Goal: Task Accomplishment & Management: Use online tool/utility

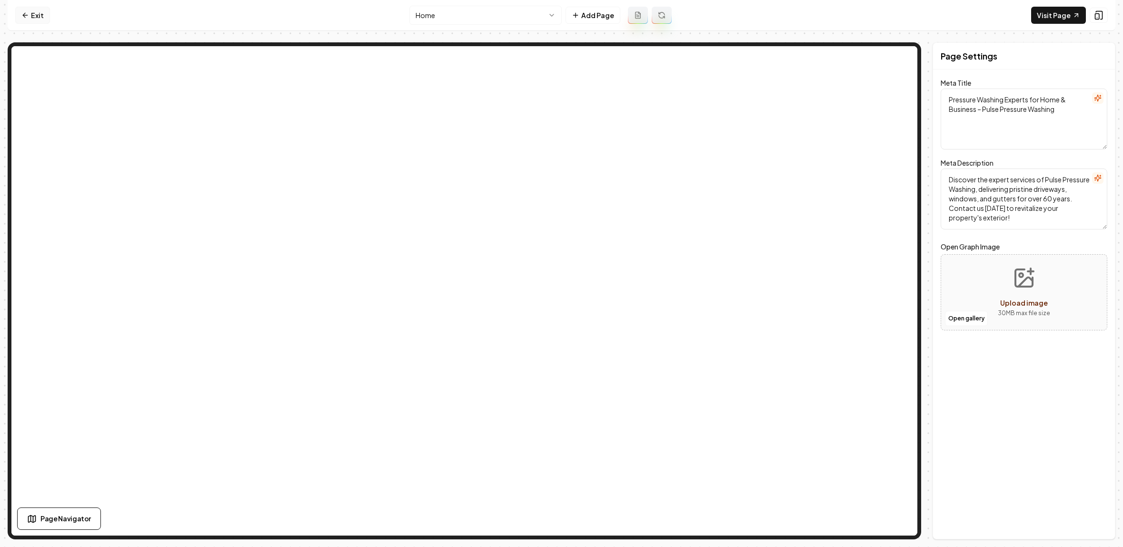
click at [31, 15] on link "Exit" at bounding box center [32, 15] width 35 height 17
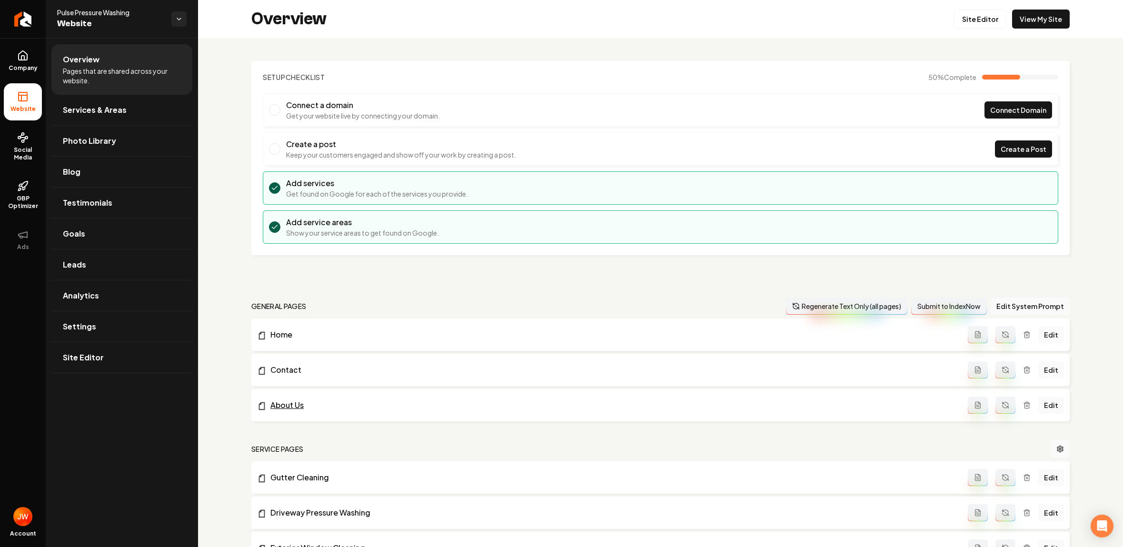
click at [318, 405] on link "About Us" at bounding box center [612, 404] width 711 height 11
click at [1055, 408] on link "Edit" at bounding box center [1051, 405] width 26 height 17
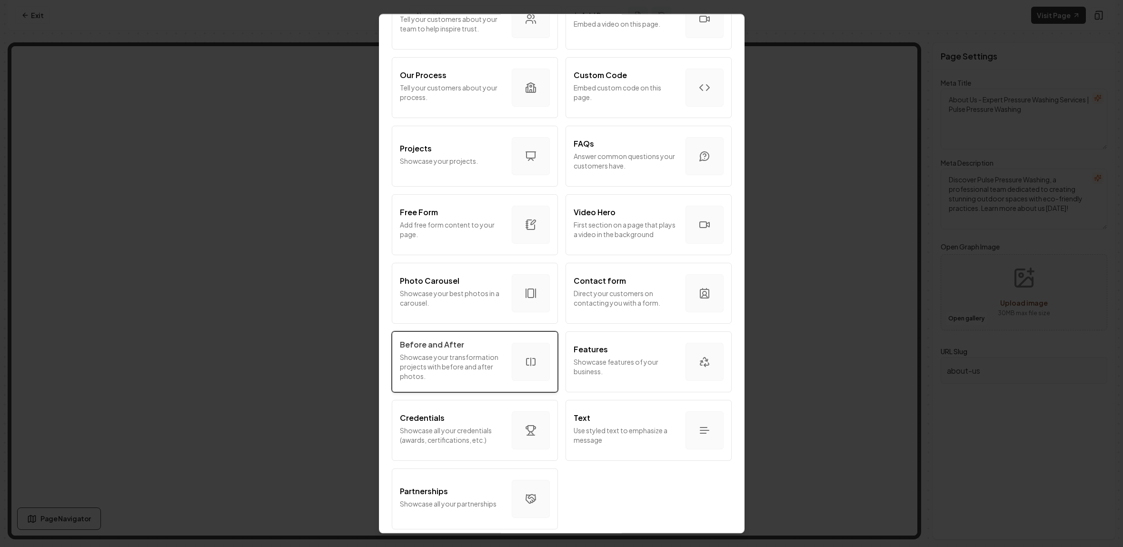
scroll to position [362, 0]
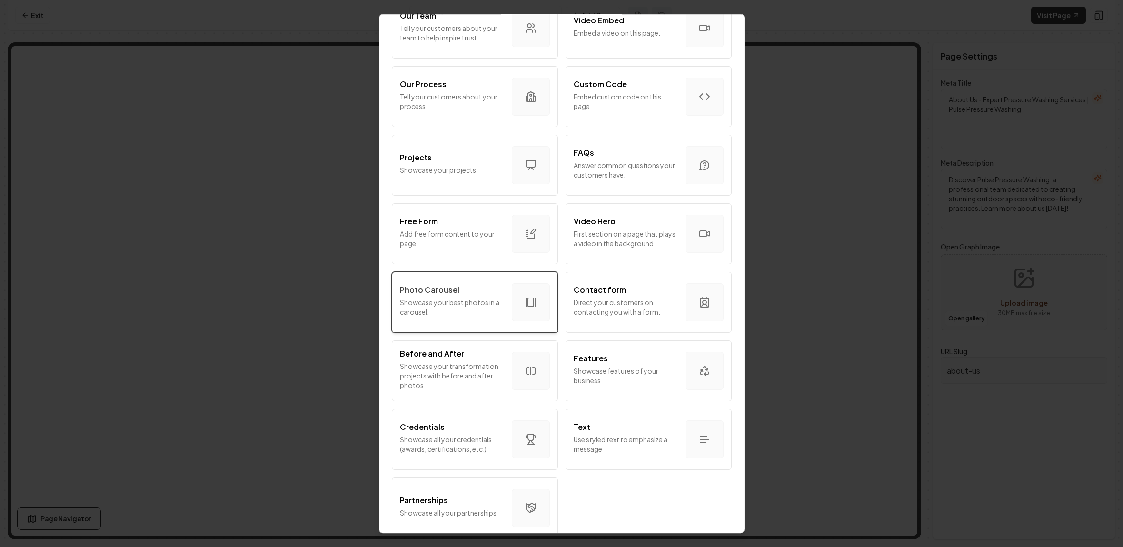
click at [454, 311] on p "Showcase your best photos in a carousel." at bounding box center [452, 307] width 104 height 19
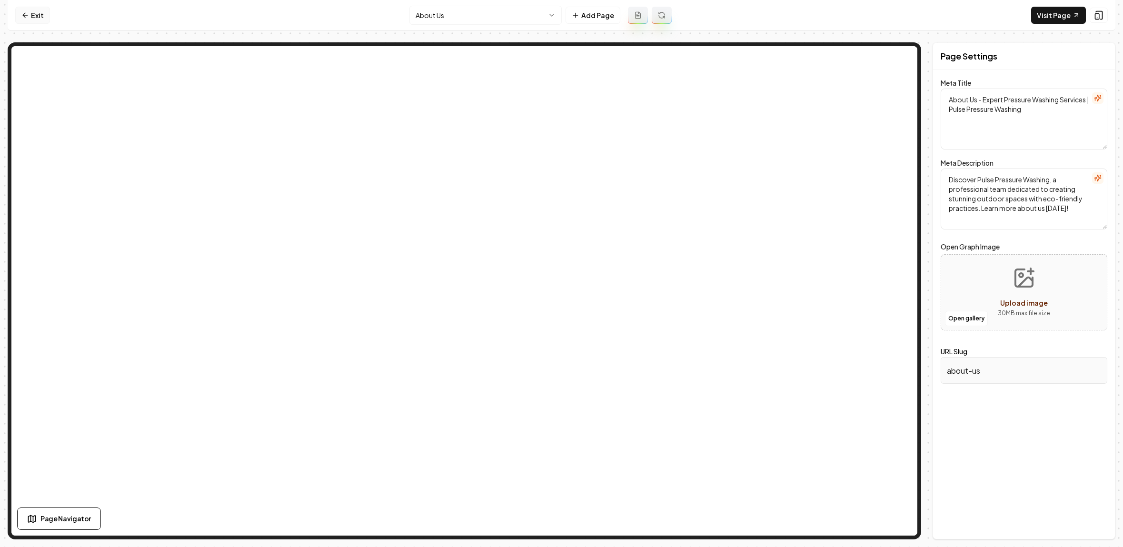
click at [35, 14] on link "Exit" at bounding box center [32, 15] width 35 height 17
